Goal: Task Accomplishment & Management: Use online tool/utility

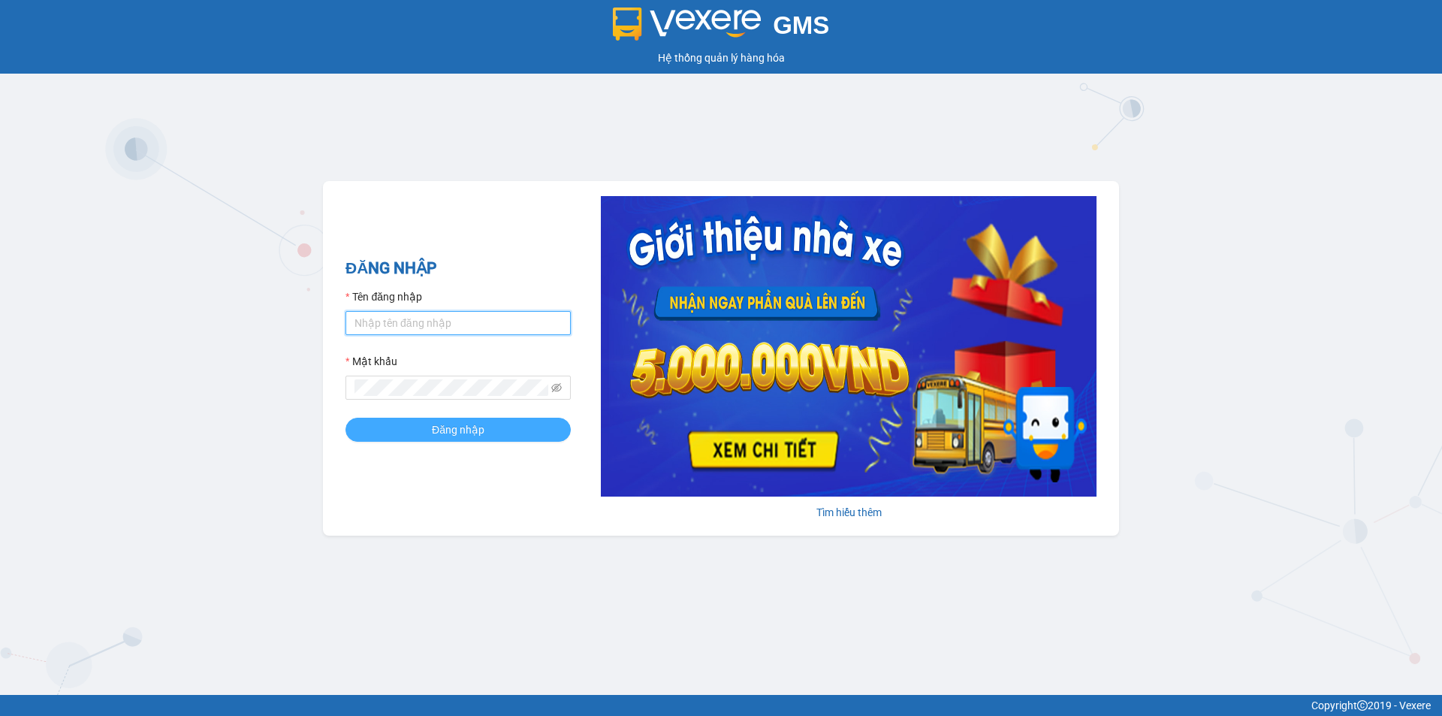
type input "nhaxe.vtd"
click at [415, 429] on button "Đăng nhập" at bounding box center [458, 430] width 225 height 24
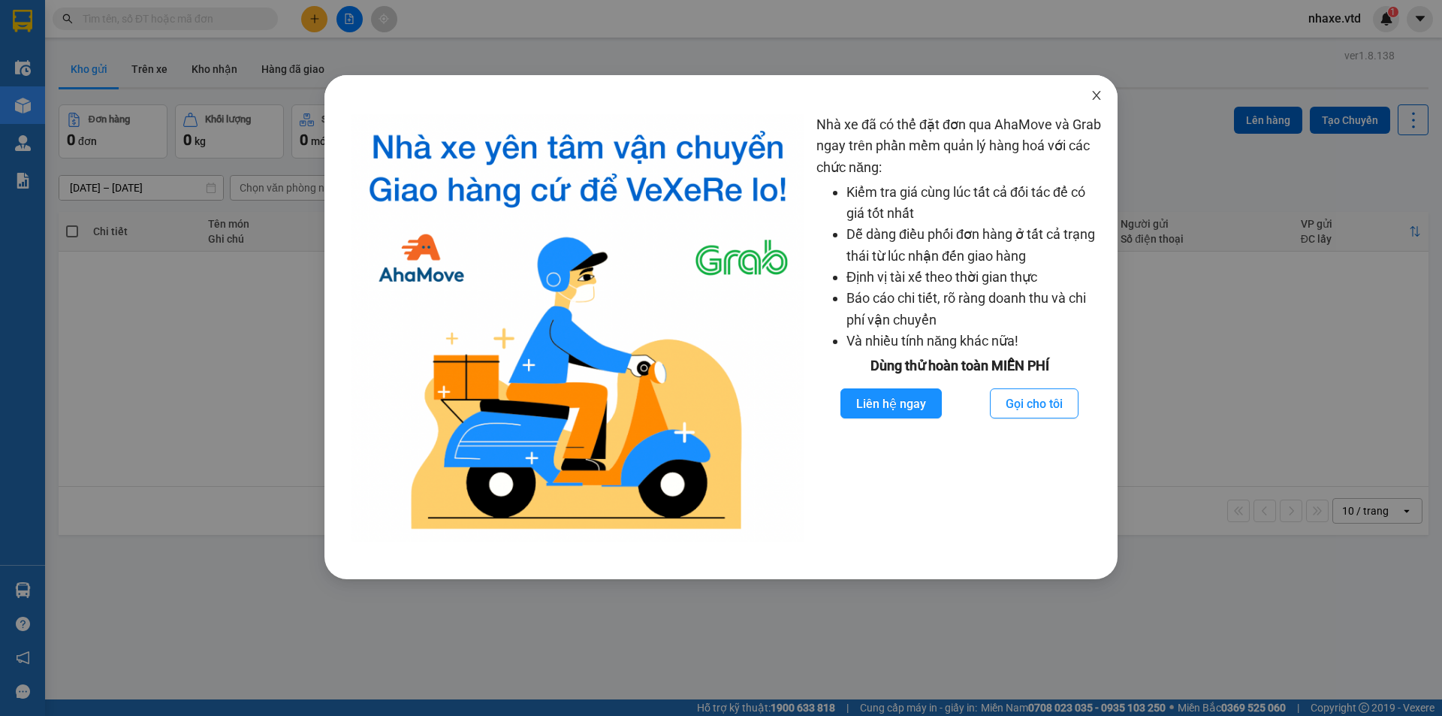
click at [1094, 97] on icon "close" at bounding box center [1097, 95] width 12 height 12
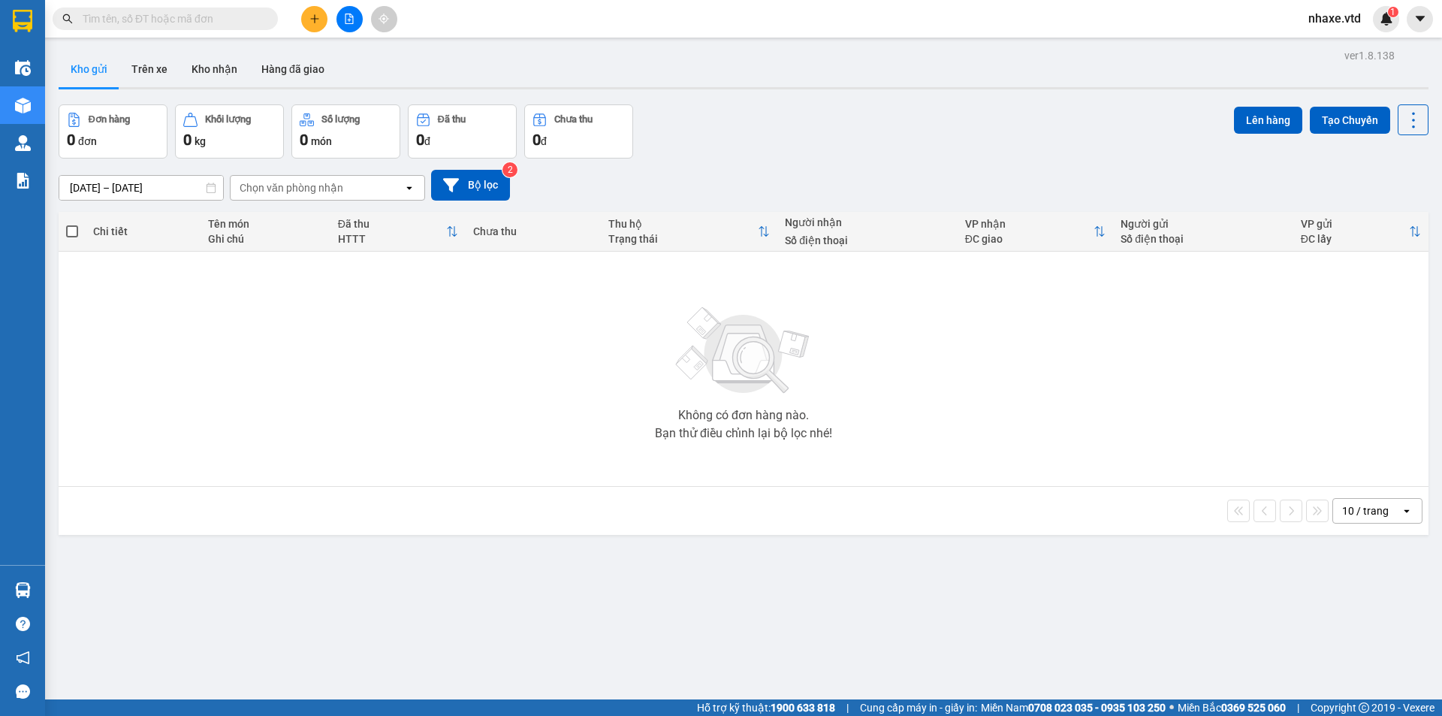
click at [210, 15] on input "text" at bounding box center [171, 19] width 177 height 17
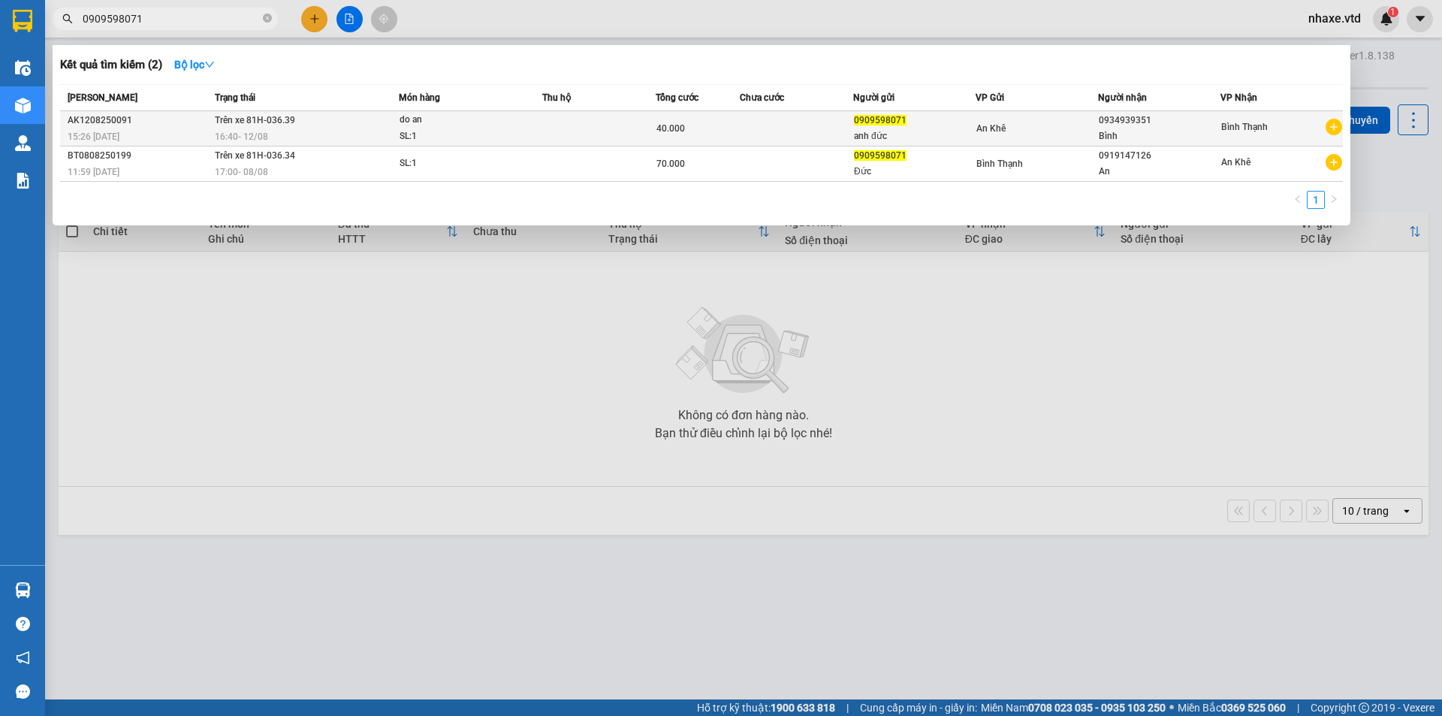
type input "0909598071"
click at [761, 130] on td at bounding box center [796, 128] width 113 height 35
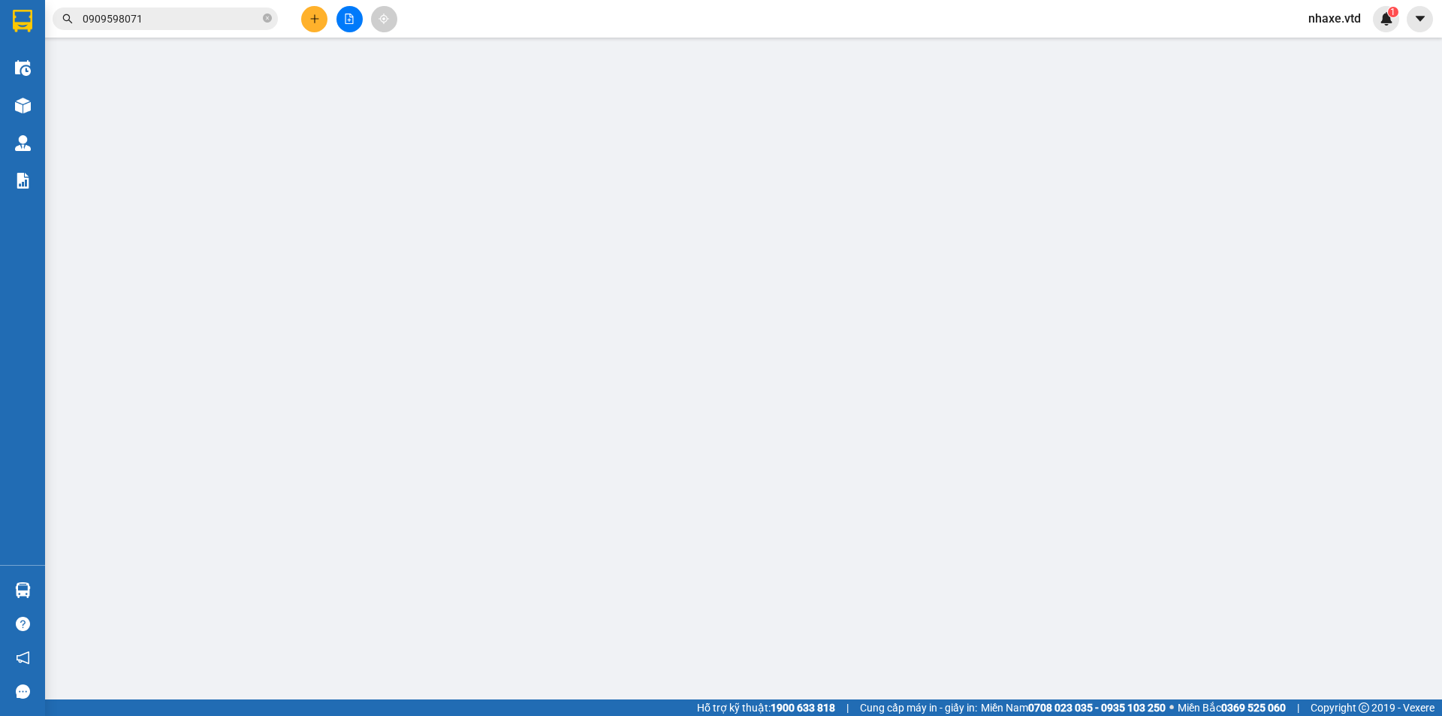
type input "0909598071"
type input "anh đức"
type input "0934939351"
type input "Bình"
type input "40.000"
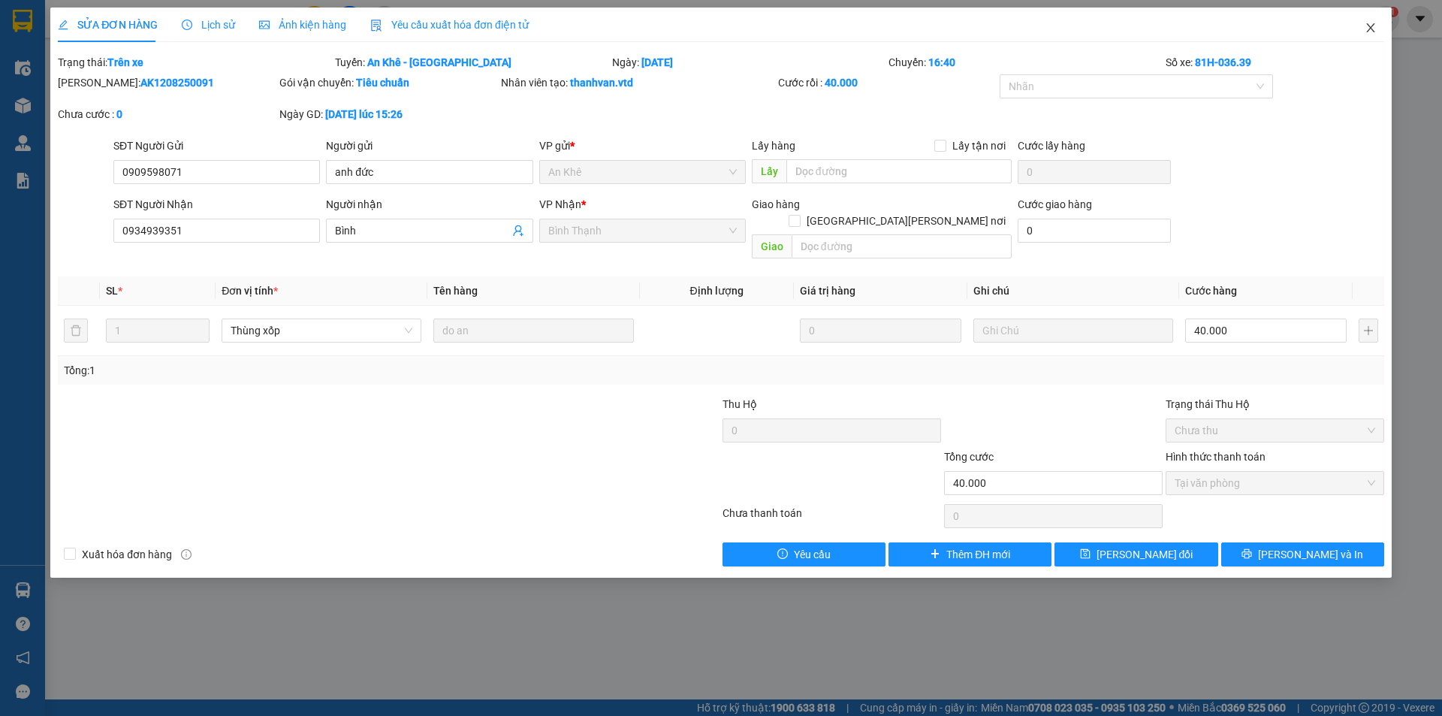
click at [1369, 23] on icon "close" at bounding box center [1371, 28] width 12 height 12
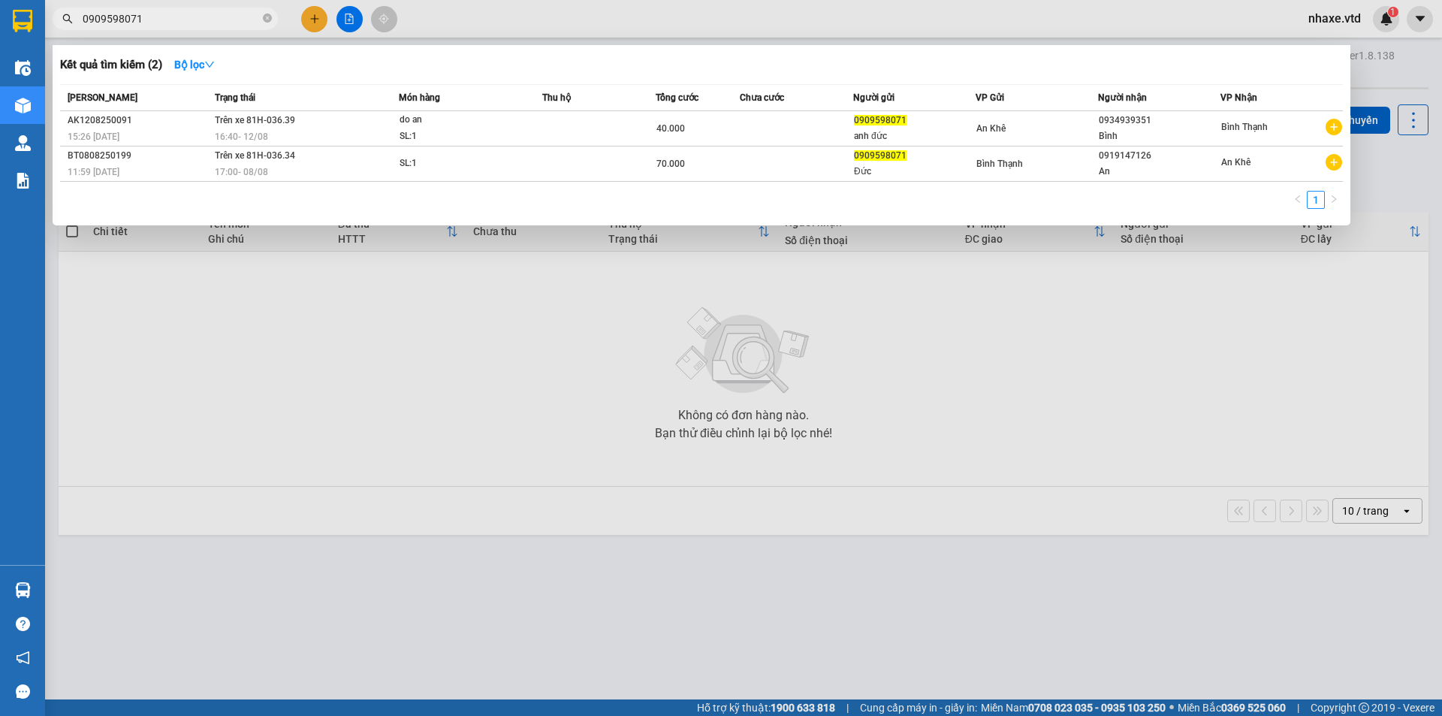
click at [174, 17] on input "0909598071" at bounding box center [171, 19] width 177 height 17
type input "0"
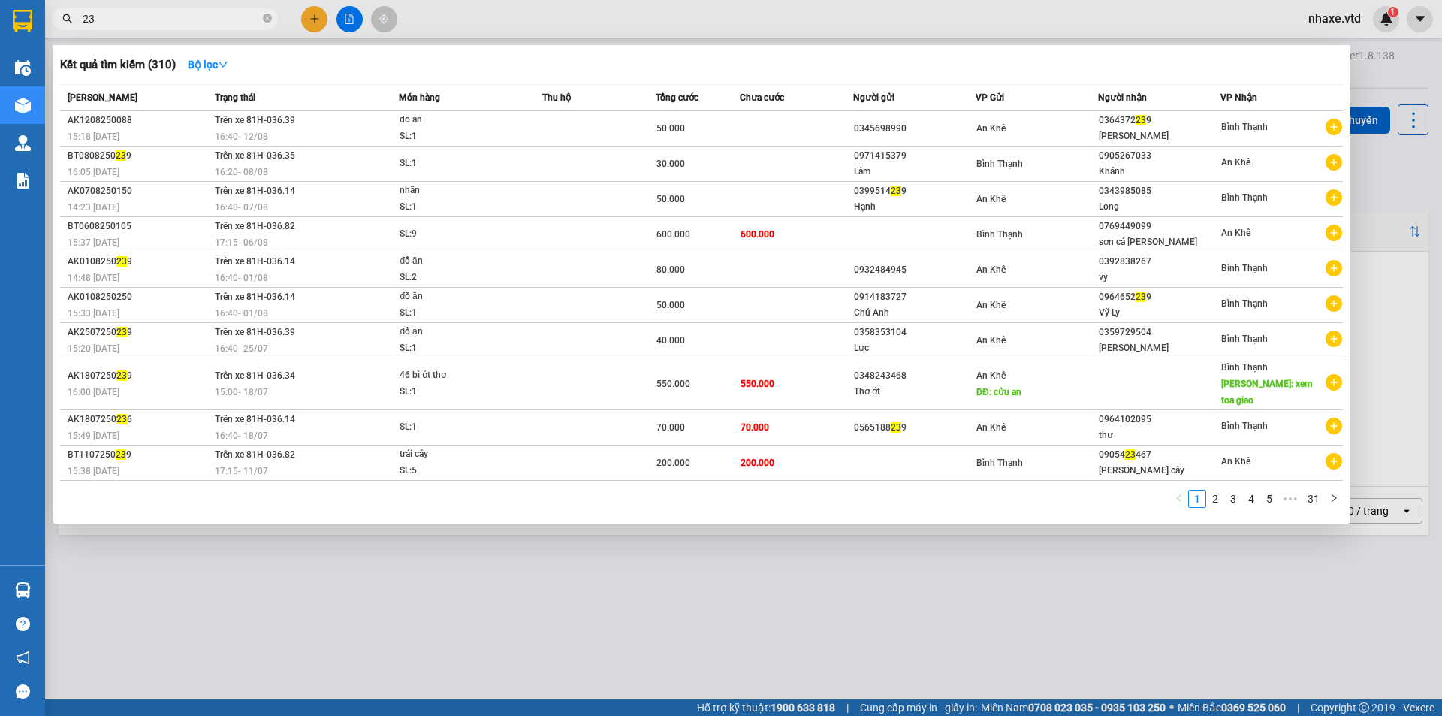
type input "2"
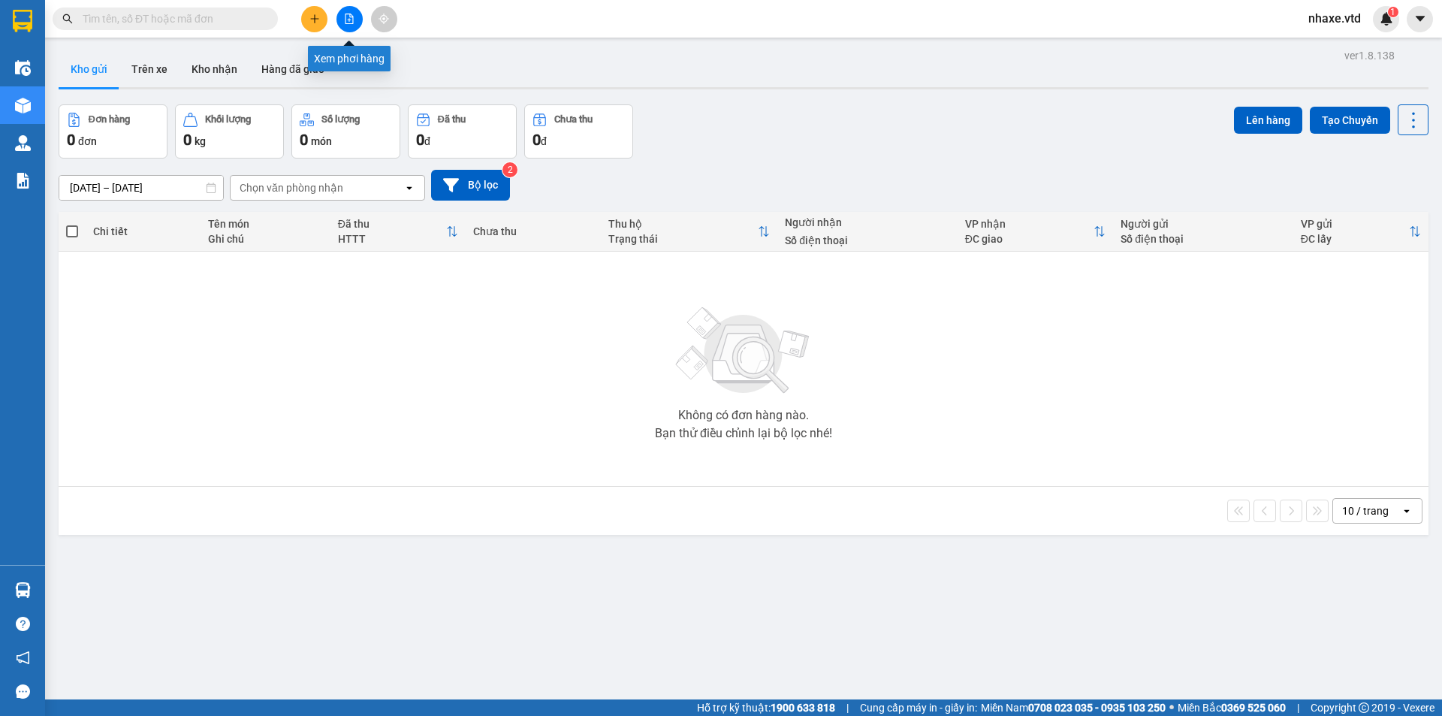
click at [346, 16] on icon "file-add" at bounding box center [349, 19] width 11 height 11
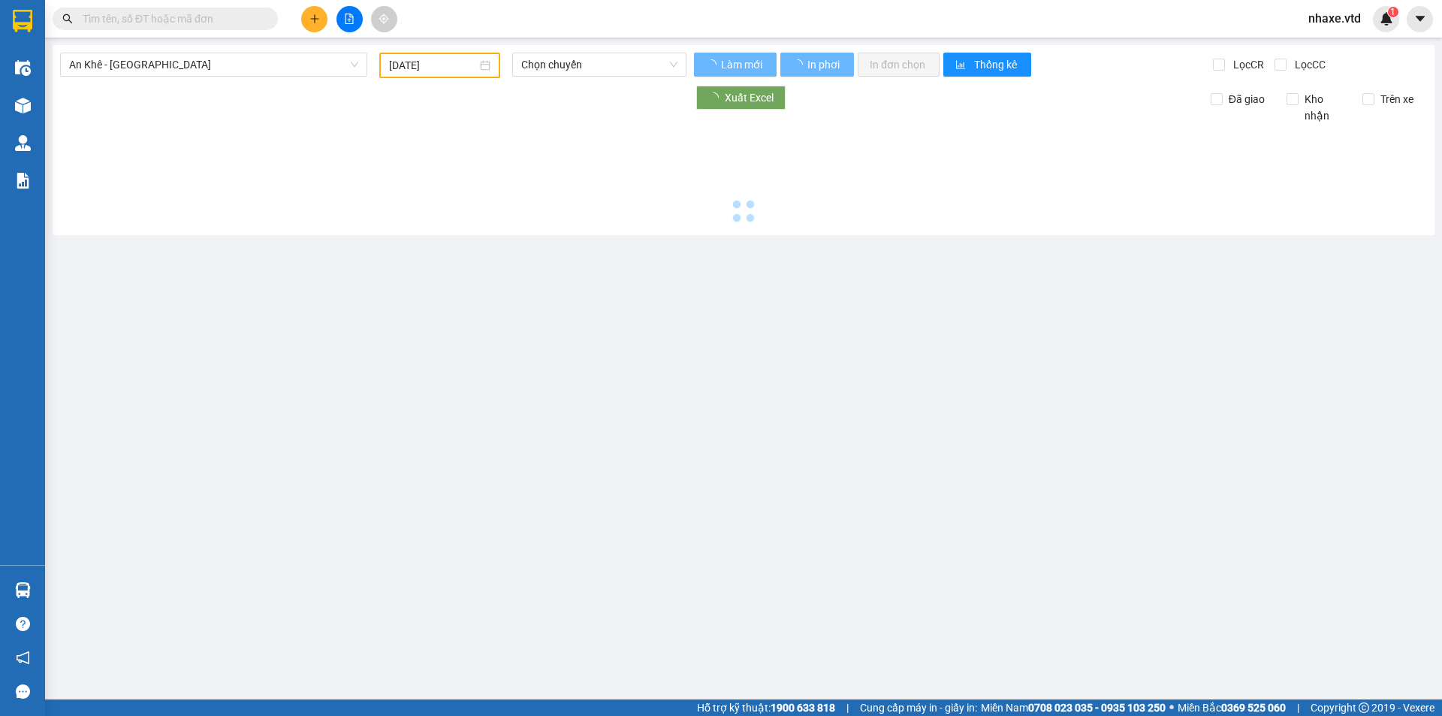
type input "13/08/2025"
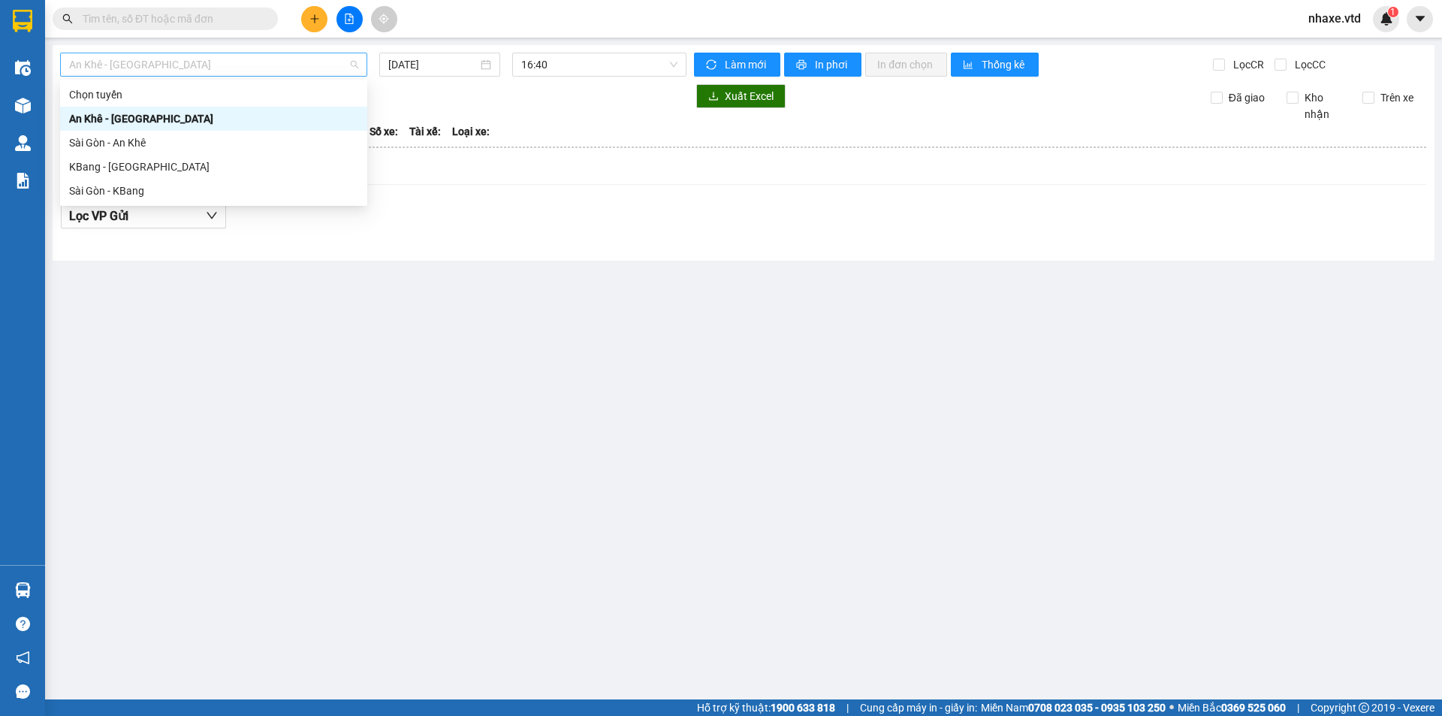
click at [189, 65] on span "An Khê - Sài Gòn" at bounding box center [213, 64] width 289 height 23
click at [88, 186] on div "Sài Gòn - KBang" at bounding box center [213, 191] width 289 height 17
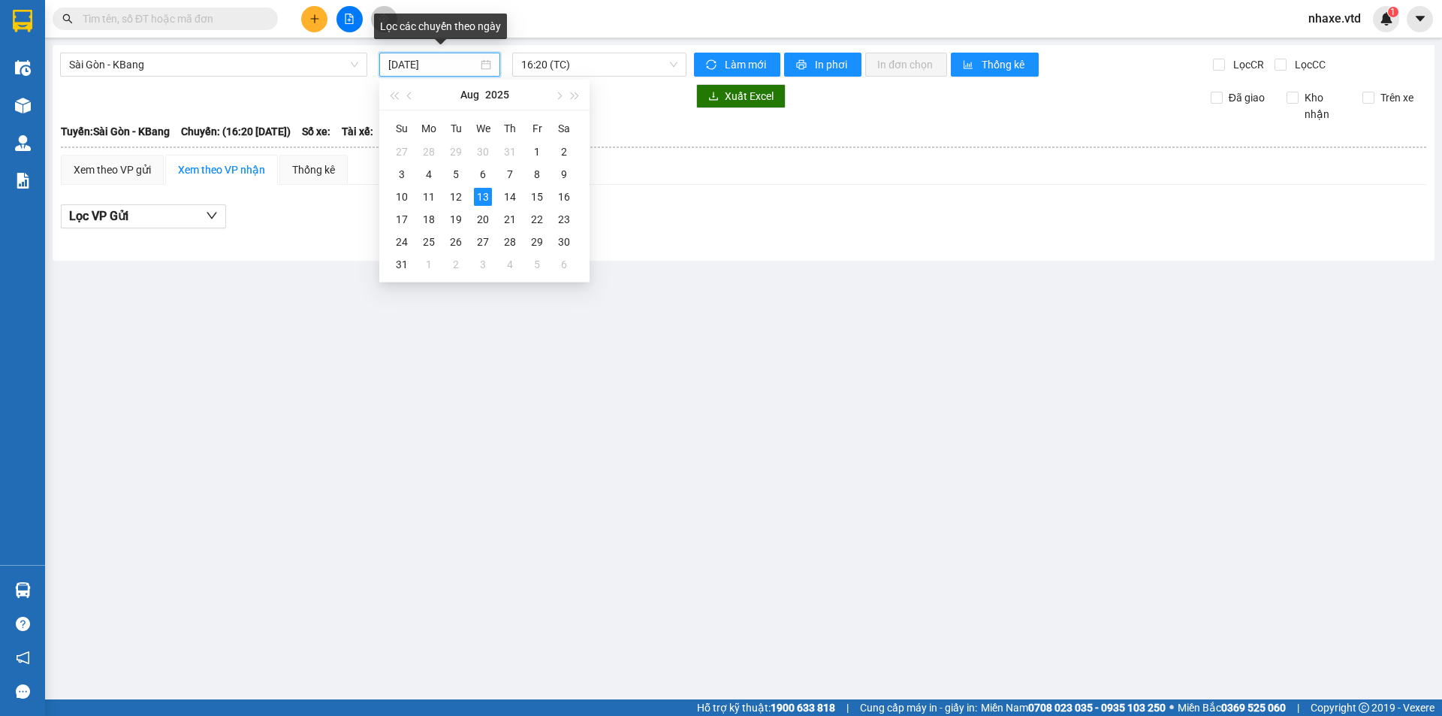
click at [445, 68] on input "13/08/2025" at bounding box center [432, 64] width 89 height 17
click at [452, 195] on div "12" at bounding box center [456, 197] width 18 height 18
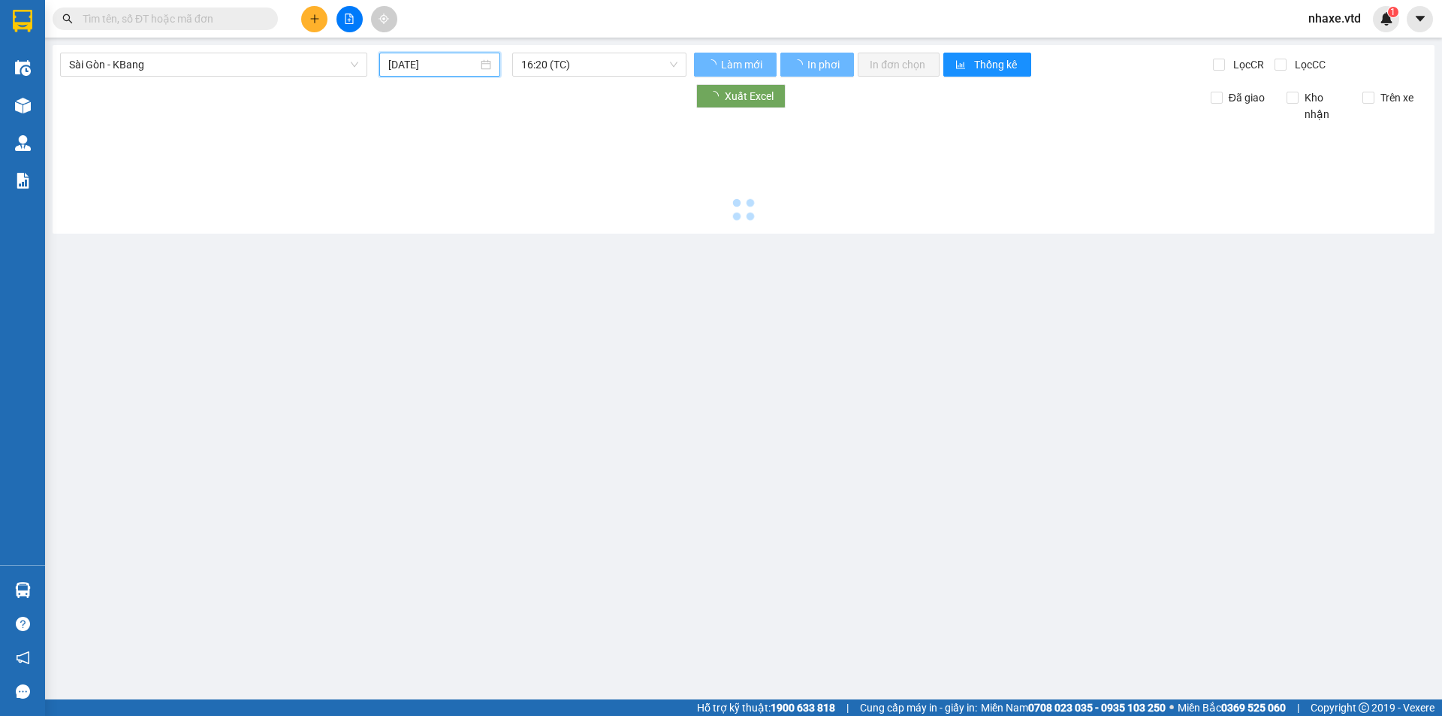
type input "12/08/2025"
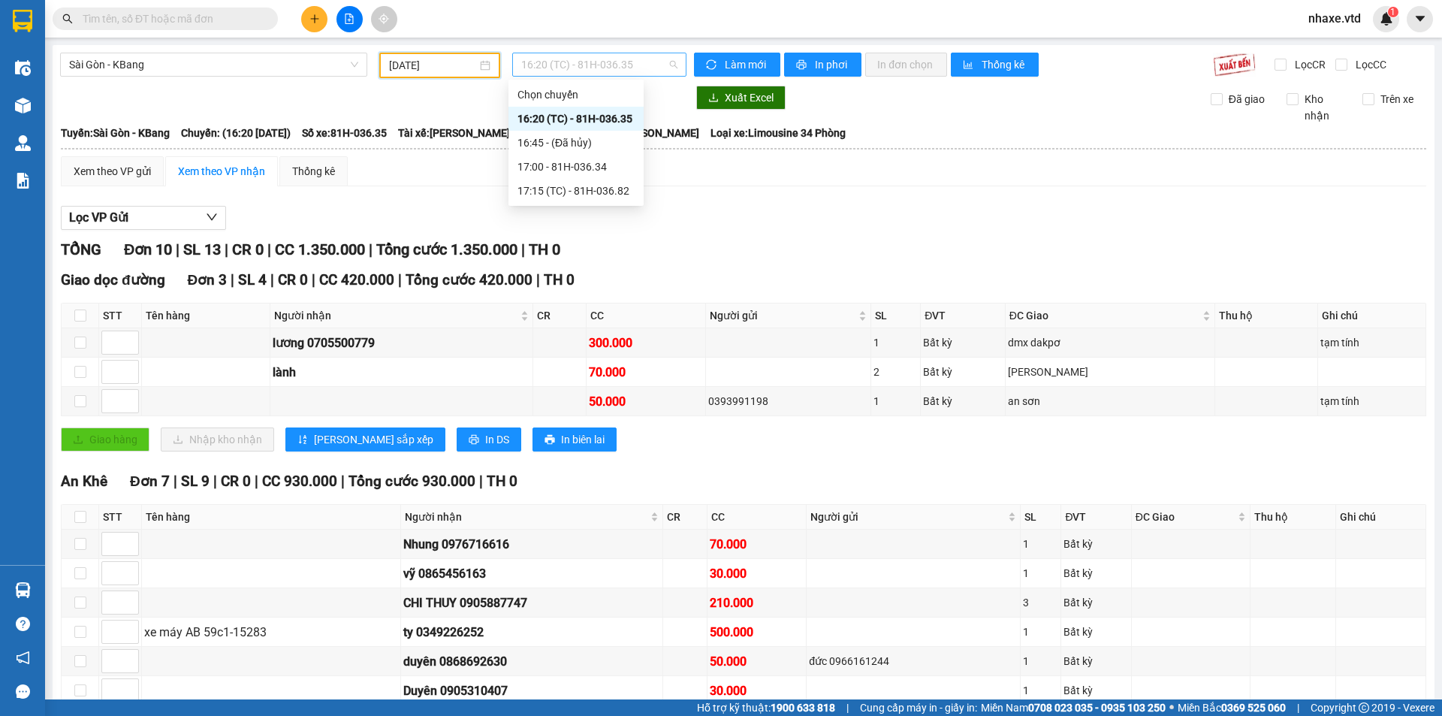
click at [632, 61] on span "16:20 (TC) - 81H-036.35" at bounding box center [599, 64] width 156 height 23
click at [592, 167] on div "17:00 - 81H-036.34" at bounding box center [576, 167] width 117 height 17
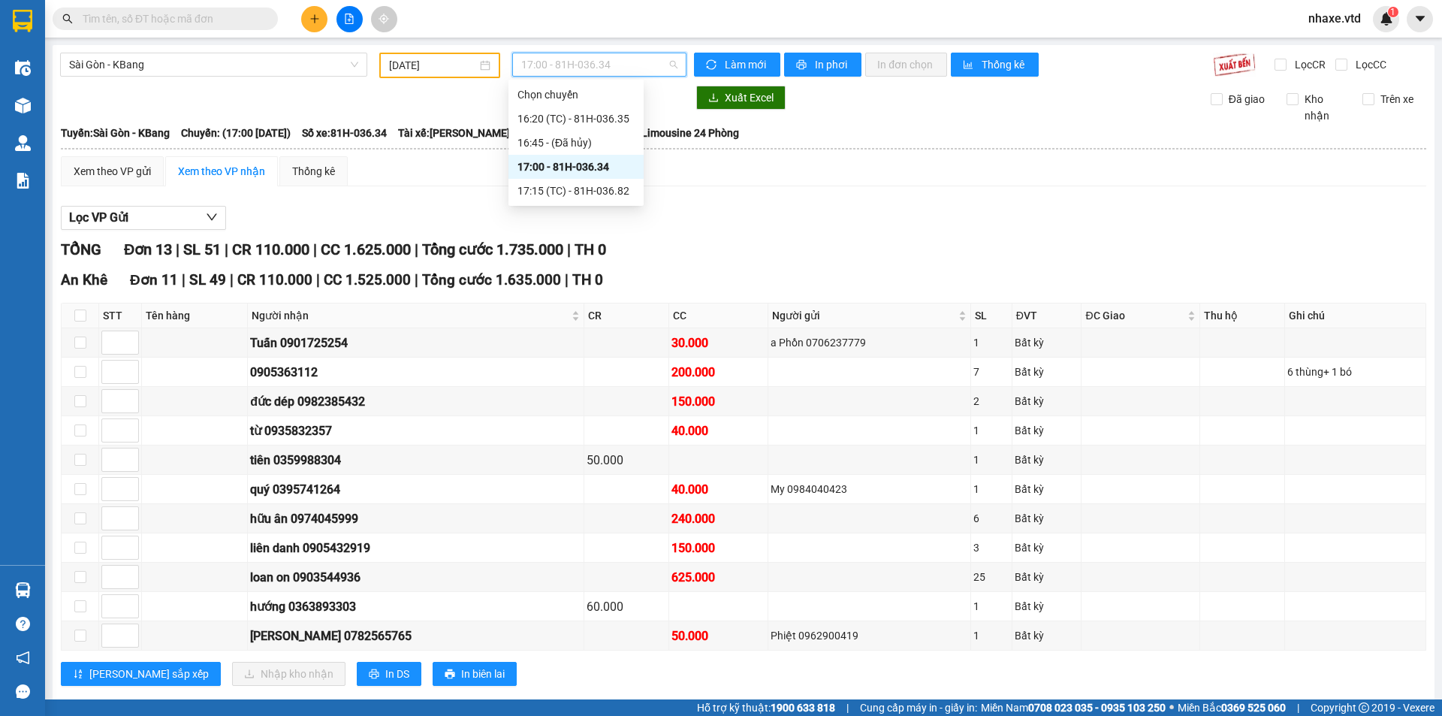
click at [614, 64] on span "17:00 - 81H-036.34" at bounding box center [599, 64] width 156 height 23
click at [583, 192] on div "17:15 (TC) - 81H-036.82" at bounding box center [576, 191] width 117 height 17
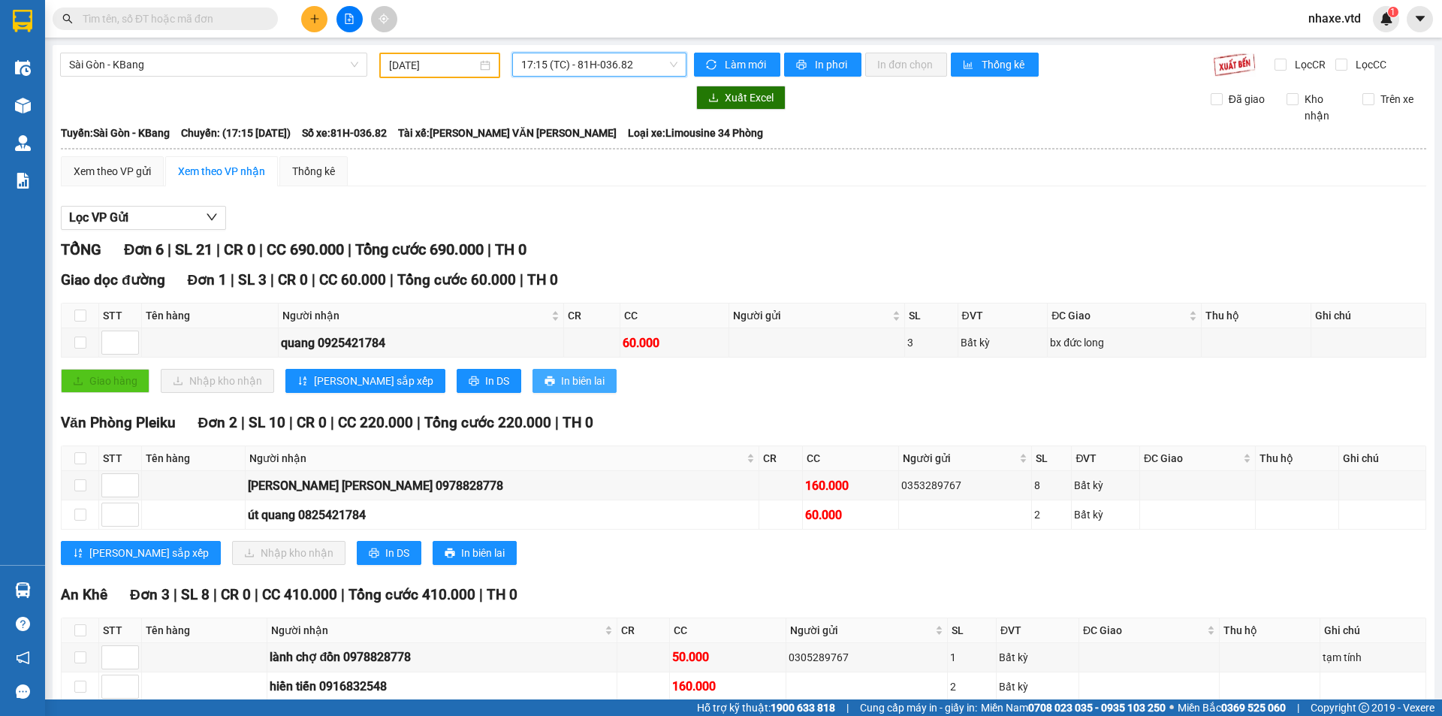
scroll to position [109, 0]
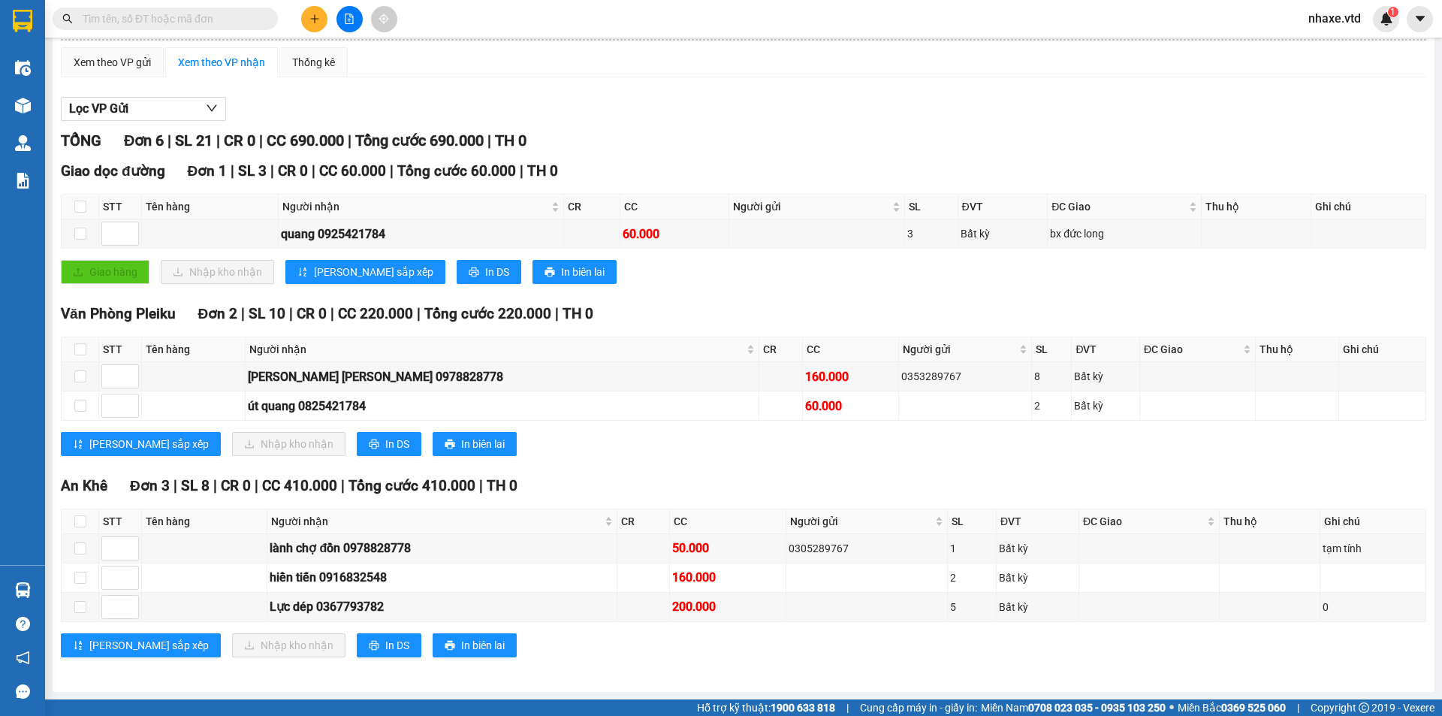
click at [201, 15] on input "text" at bounding box center [171, 19] width 177 height 17
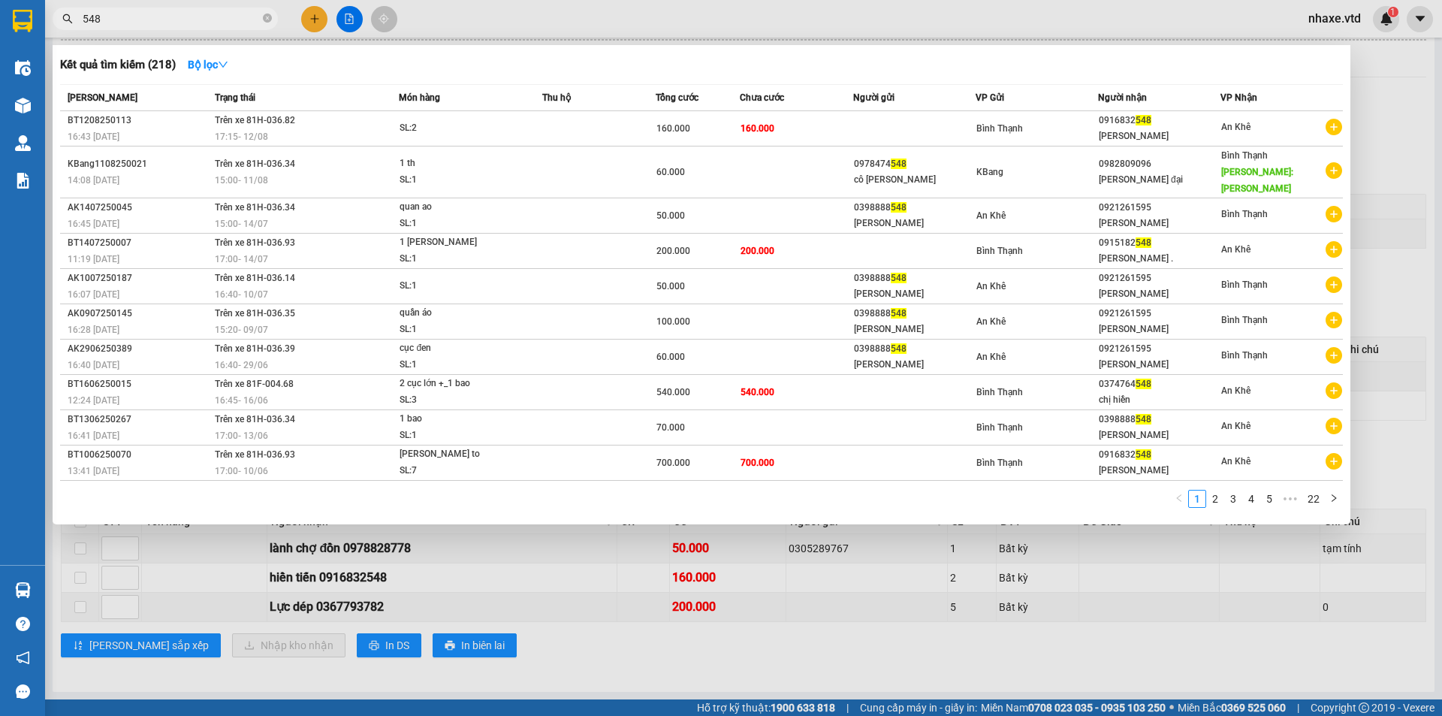
type input "548"
click at [358, 65] on div "Kết quả tìm kiếm ( 218 ) Bộ lọc" at bounding box center [701, 65] width 1283 height 24
click at [198, 65] on strong "Bộ lọc" at bounding box center [208, 65] width 41 height 12
click at [385, 67] on div "Kết quả tìm kiếm ( 218 ) Bộ lọc" at bounding box center [701, 65] width 1283 height 24
click at [502, 23] on div at bounding box center [721, 358] width 1442 height 716
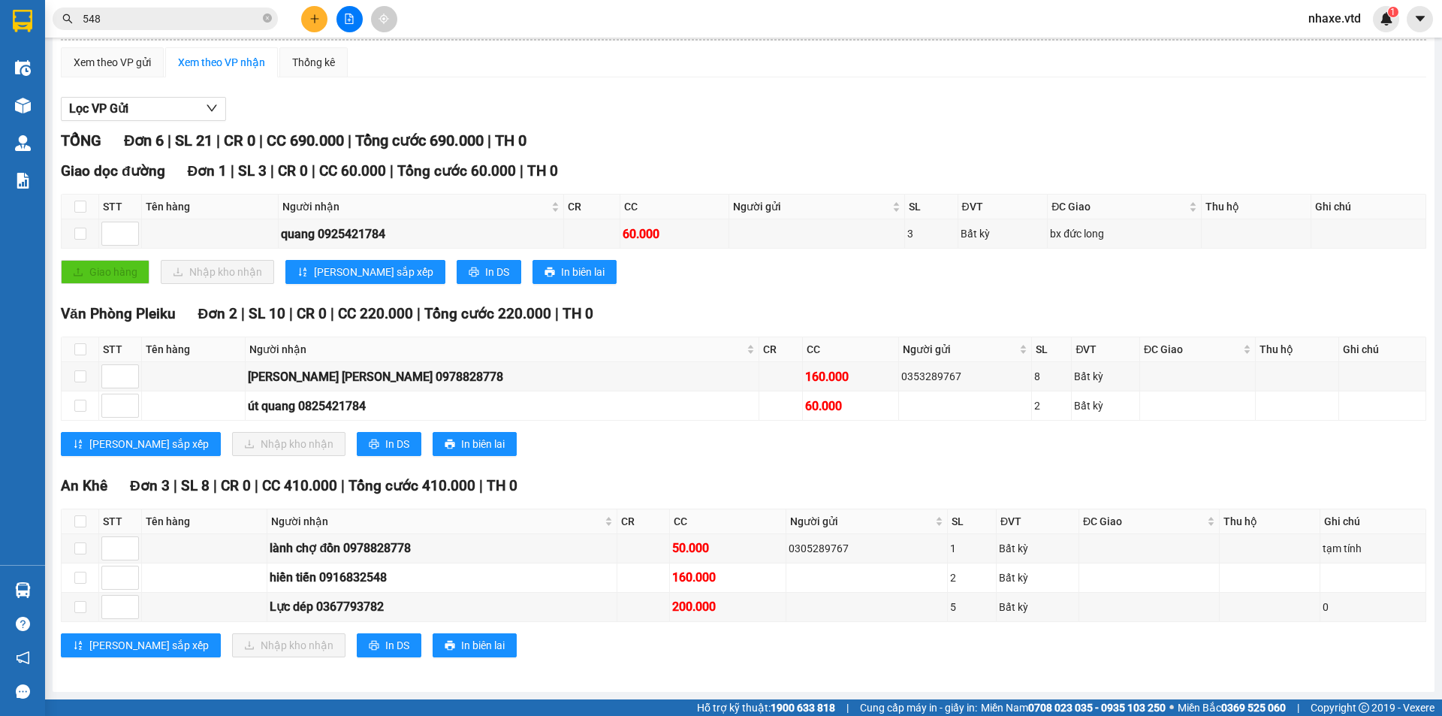
click at [1346, 19] on span "nhaxe.vtd" at bounding box center [1335, 18] width 77 height 19
click at [1336, 45] on span "Đăng xuất" at bounding box center [1351, 46] width 63 height 17
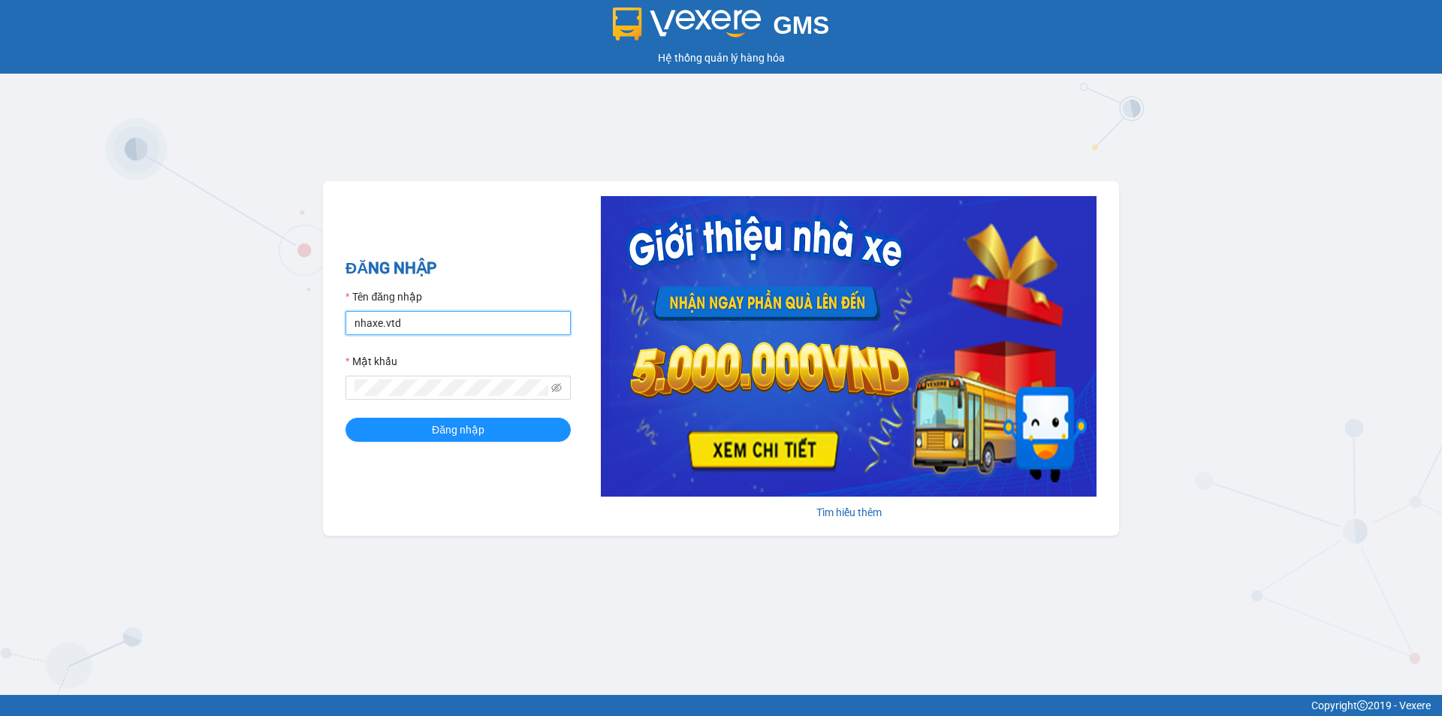
drag, startPoint x: 457, startPoint y: 333, endPoint x: 261, endPoint y: 337, distance: 196.9
click at [261, 337] on div "GMS Hệ thống quản lý hàng hóa ĐĂNG NHẬP Tên đăng nhập nhaxe.vtd Mật khẩu Đăng n…" at bounding box center [721, 347] width 1442 height 695
type input "thanhvan.vtd"
click at [279, 396] on div "GMS Hệ thống quản lý hàng hóa ĐĂNG NHẬP Tên đăng nhập thanhvan.vtd Mật khẩu Đăn…" at bounding box center [721, 347] width 1442 height 695
click at [346, 418] on button "Đăng nhập" at bounding box center [458, 430] width 225 height 24
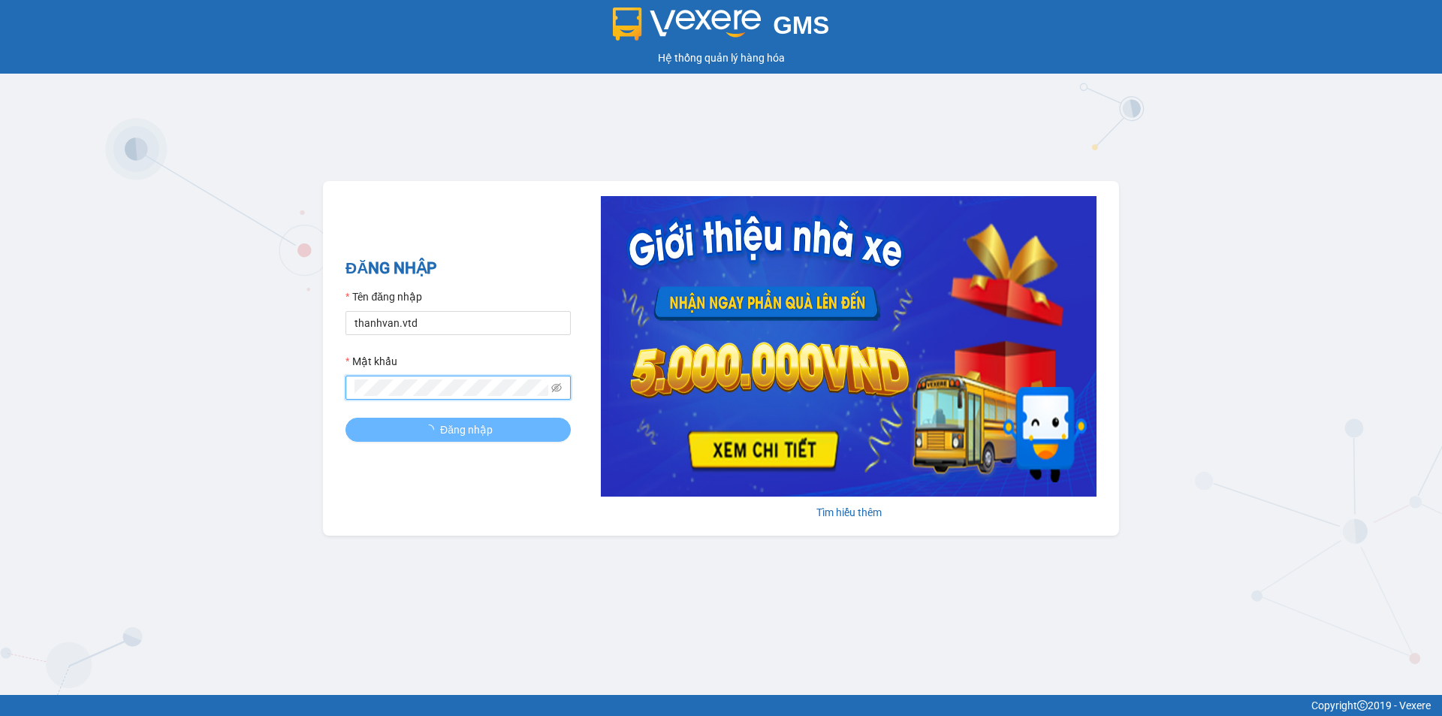
click at [346, 418] on button "Đăng nhập" at bounding box center [458, 430] width 225 height 24
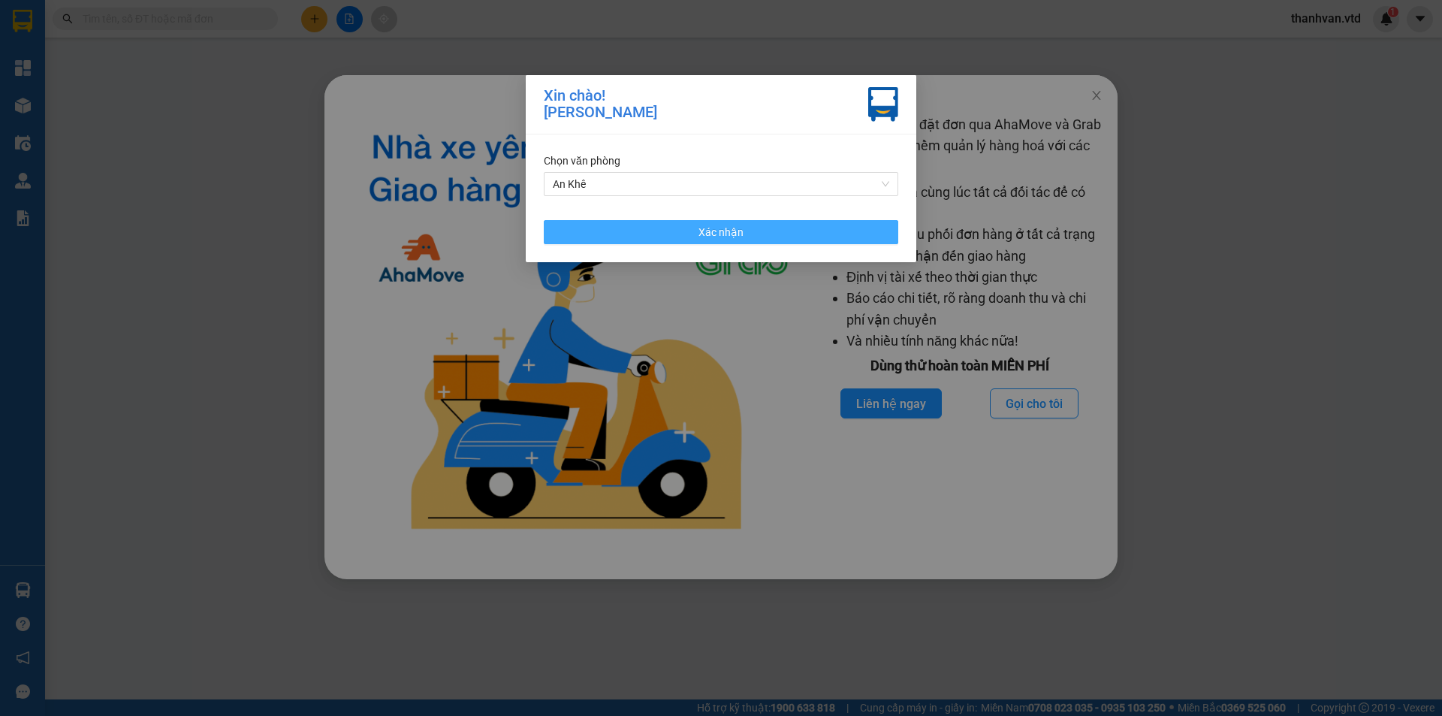
click at [743, 231] on button "Xác nhận" at bounding box center [721, 232] width 355 height 24
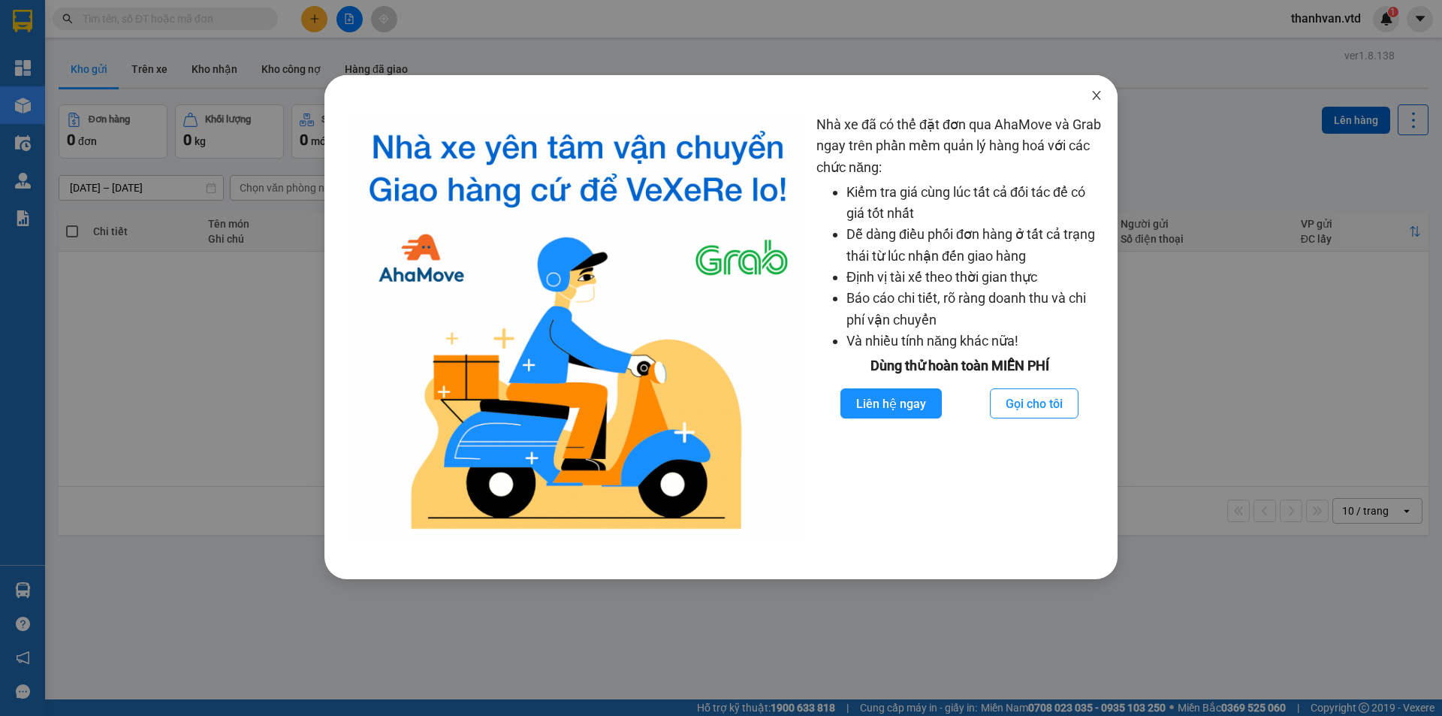
click at [1095, 95] on icon "close" at bounding box center [1097, 95] width 12 height 12
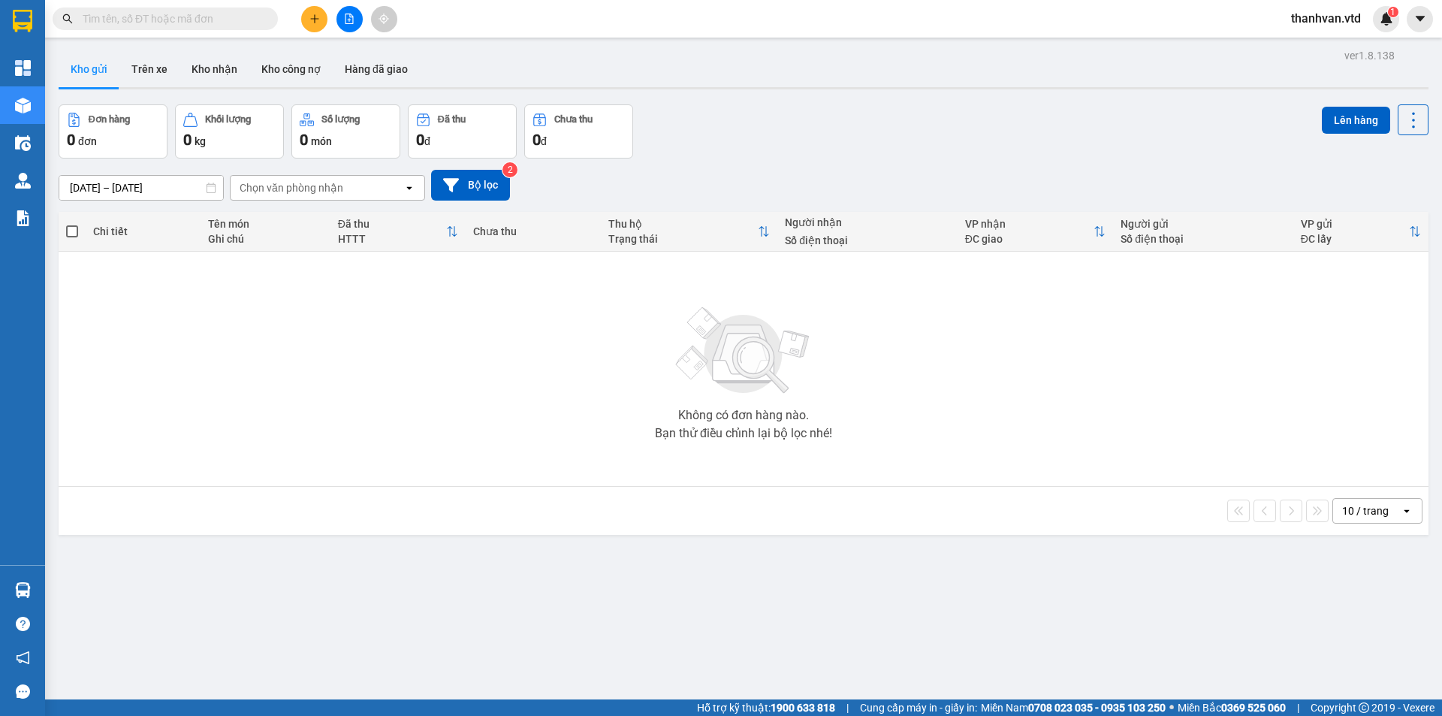
click at [765, 132] on div "Đơn hàng 0 đơn Khối lượng 0 kg Số lượng 0 món Đã thu 0 đ Chưa thu 0 đ Lên hàng" at bounding box center [744, 131] width 1370 height 54
